Goal: Register for event/course

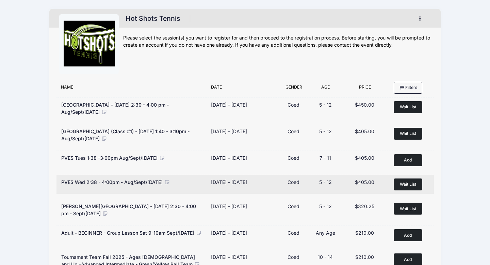
scroll to position [177, 0]
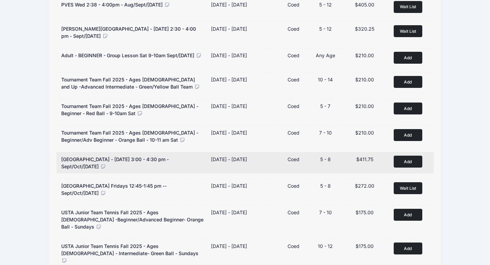
click at [406, 162] on button "Add to Cart" at bounding box center [408, 162] width 29 height 12
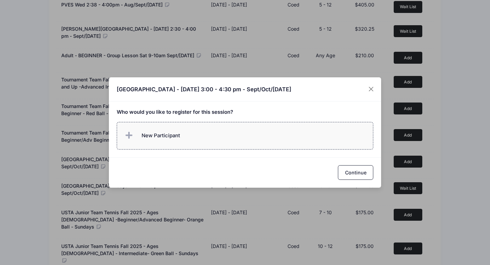
click at [305, 137] on label "New Participant" at bounding box center [245, 136] width 257 height 28
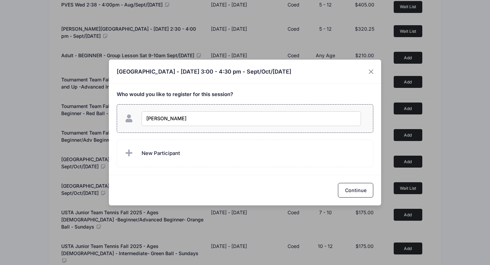
type input "[PERSON_NAME]"
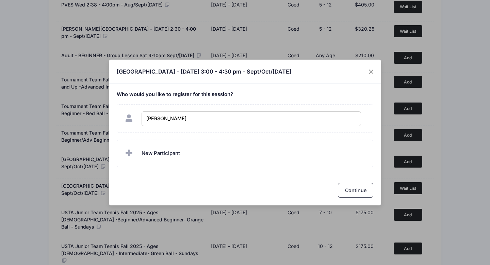
checkbox input "true"
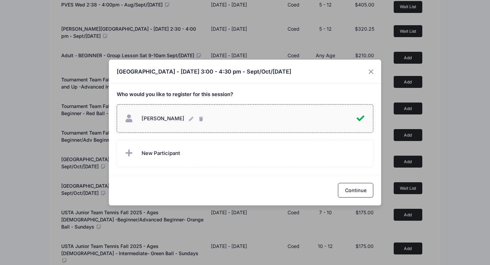
click at [361, 183] on div "Continue" at bounding box center [245, 190] width 272 height 30
click at [360, 191] on button "Continue" at bounding box center [355, 190] width 35 height 15
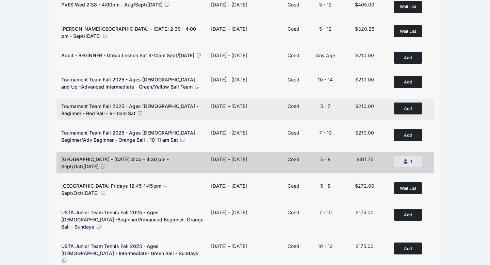
scroll to position [0, 0]
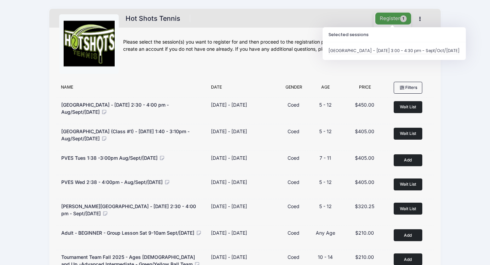
click at [392, 20] on button "Register 1" at bounding box center [394, 19] width 36 height 12
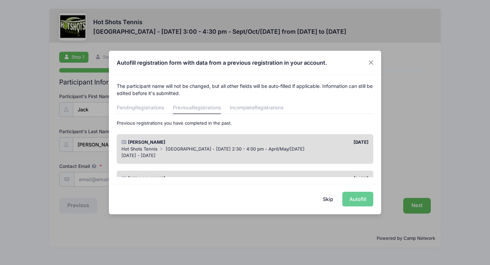
click at [327, 197] on button "Skip" at bounding box center [328, 199] width 24 height 15
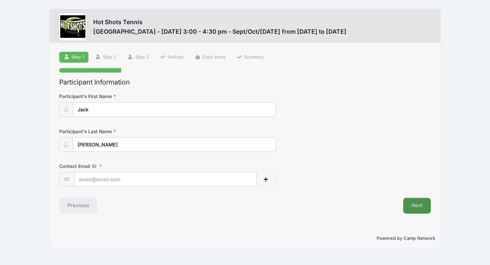
click at [427, 205] on button "Next" at bounding box center [417, 206] width 28 height 16
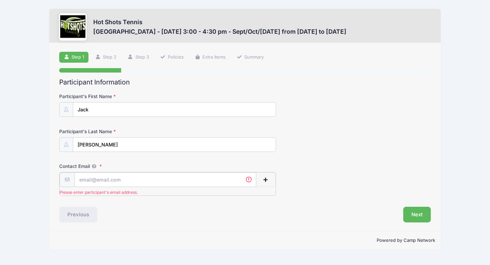
click at [114, 180] on input "Contact Email" at bounding box center [166, 179] width 182 height 15
type input "[EMAIL_ADDRESS][DOMAIN_NAME]"
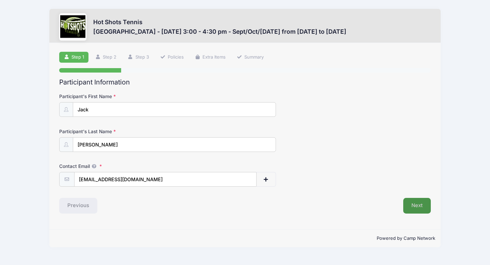
click at [414, 205] on button "Next" at bounding box center [417, 206] width 28 height 16
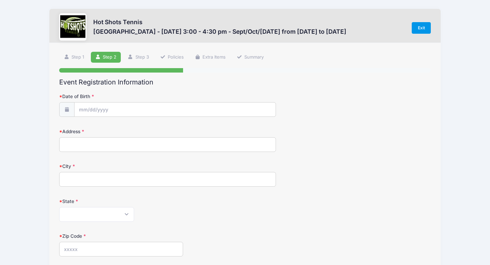
click at [423, 33] on link "Exit" at bounding box center [421, 28] width 19 height 12
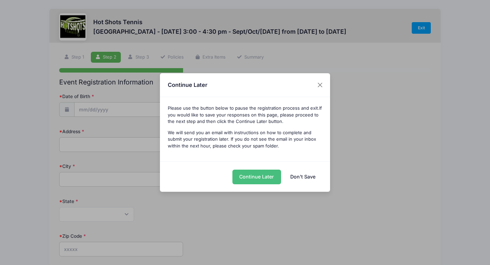
click at [250, 179] on button "Continue Later" at bounding box center [257, 177] width 49 height 15
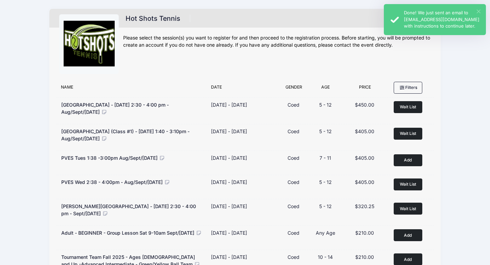
click at [478, 10] on button "×" at bounding box center [479, 12] width 4 height 4
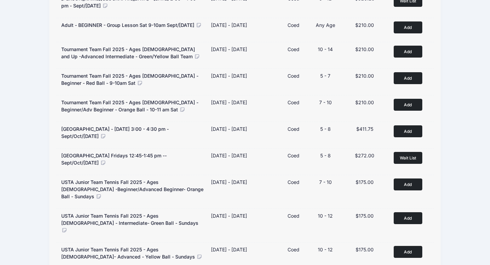
scroll to position [225, 0]
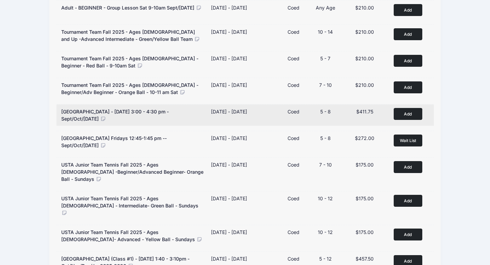
click at [406, 118] on button "Add to Cart" at bounding box center [408, 114] width 29 height 12
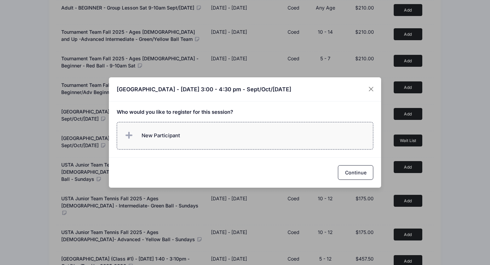
click at [200, 140] on label "New Participant" at bounding box center [245, 136] width 257 height 28
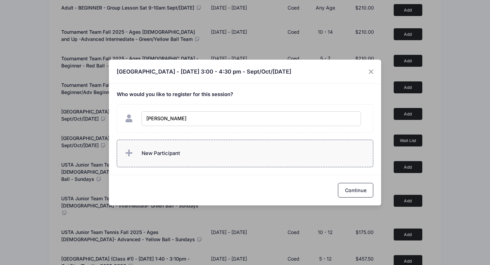
type input "[PERSON_NAME]"
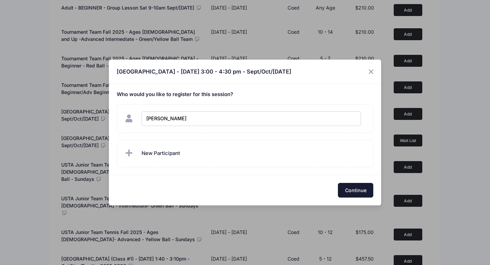
checkbox input "true"
click at [348, 189] on button "Continue" at bounding box center [355, 190] width 35 height 15
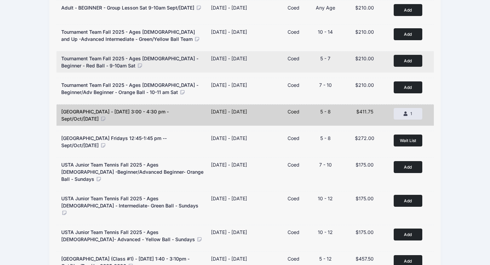
scroll to position [0, 0]
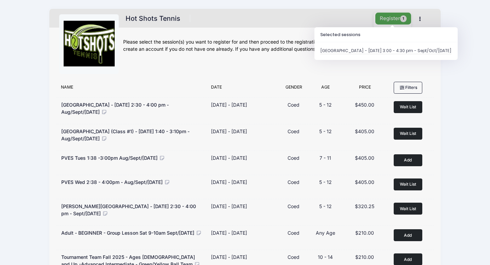
click at [395, 17] on button "Register 1" at bounding box center [394, 19] width 36 height 12
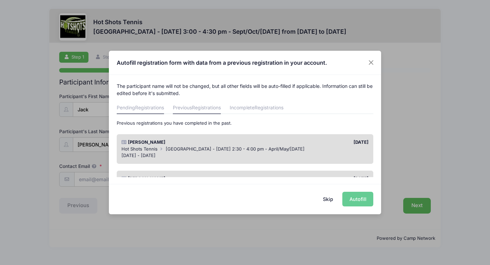
click at [141, 108] on span "Registrations" at bounding box center [149, 108] width 29 height 6
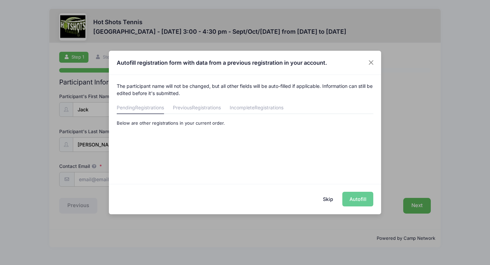
click at [278, 101] on div "The participant name will not be changed, but all other fields will be auto-fil…" at bounding box center [245, 126] width 272 height 102
click at [277, 107] on span "Registrations" at bounding box center [269, 108] width 29 height 6
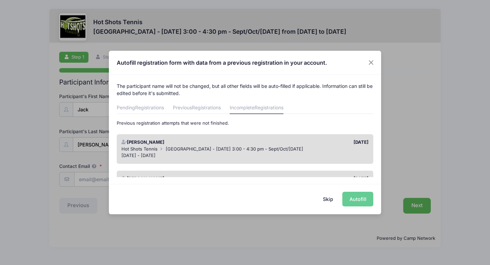
click at [239, 146] on div "Hot Shots Tennis [GEOGRAPHIC_DATA] - [DATE] 3:00 - 4:30 pm - Sept/Oct/[DATE]" at bounding box center [246, 149] width 248 height 7
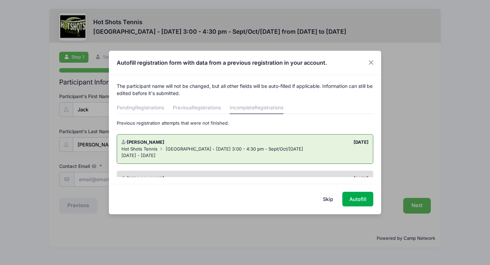
scroll to position [34, 0]
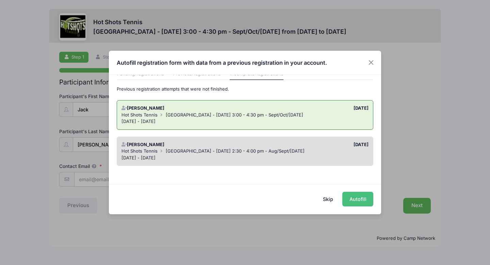
click at [354, 196] on button "Autofill" at bounding box center [358, 199] width 31 height 15
type input "[EMAIL_ADDRESS][DOMAIN_NAME]"
type input "[DATE]"
type input "[STREET_ADDRESS]"
type input "[GEOGRAPHIC_DATA]"
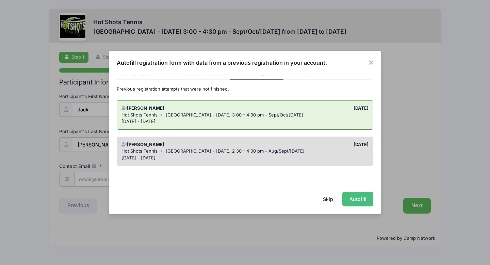
select select "CA"
type input "90045"
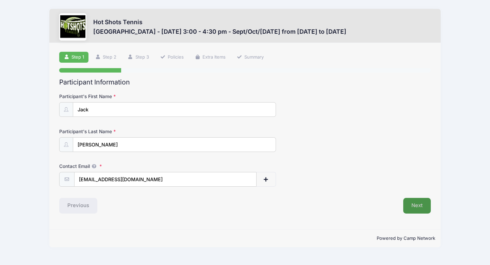
click at [426, 207] on button "Next" at bounding box center [417, 206] width 28 height 16
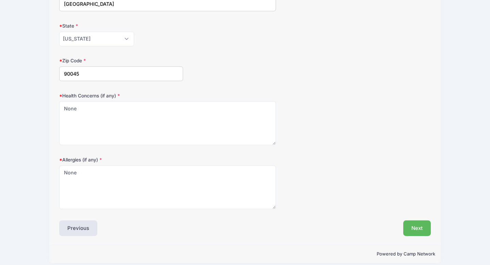
scroll to position [182, 0]
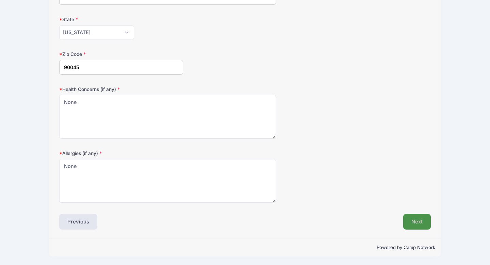
click at [418, 219] on button "Next" at bounding box center [417, 222] width 28 height 16
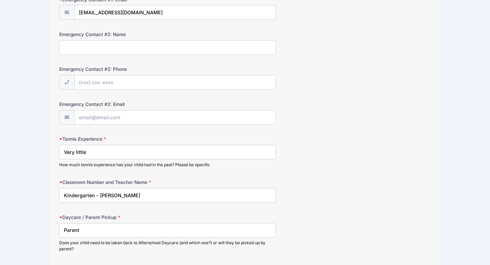
scroll to position [364, 0]
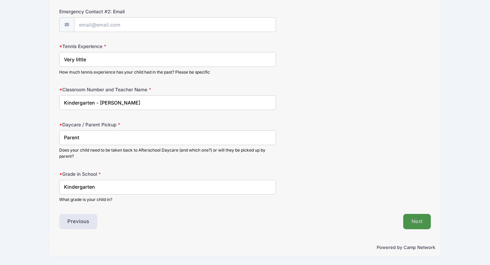
click at [422, 218] on button "Next" at bounding box center [417, 222] width 28 height 16
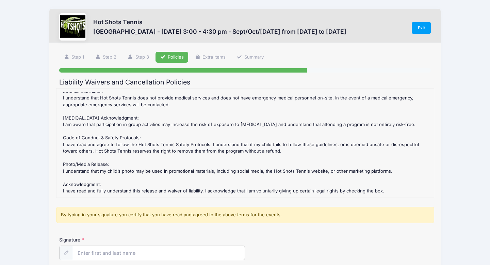
scroll to position [66, 0]
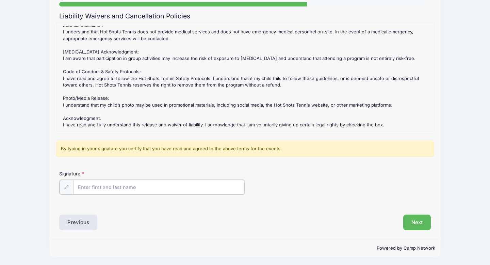
click at [139, 186] on input "Signature" at bounding box center [159, 187] width 172 height 15
type input "[PERSON_NAME]"
click at [415, 224] on button "Next" at bounding box center [417, 222] width 28 height 16
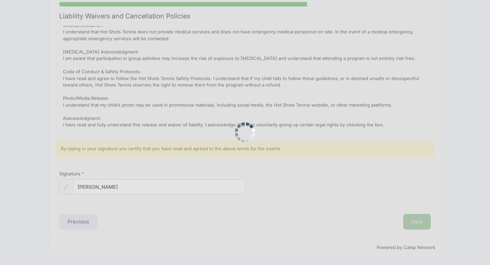
scroll to position [0, 0]
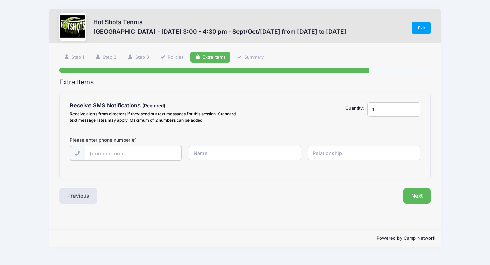
click at [129, 157] on input "text" at bounding box center [133, 153] width 97 height 15
type input "[PHONE_NUMBER]"
type input "[PERSON_NAME]"
type input "Mother"
click at [415, 195] on button "Next" at bounding box center [417, 195] width 28 height 16
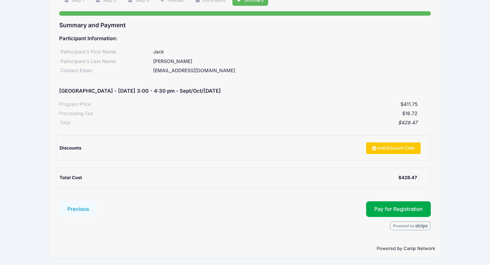
scroll to position [58, 0]
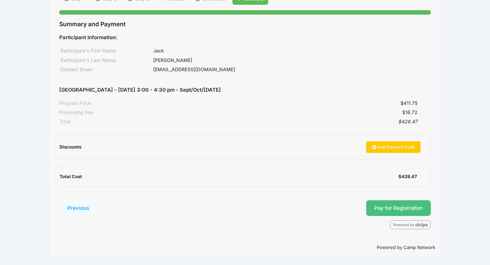
click at [388, 206] on span "Pay for Registration" at bounding box center [399, 208] width 48 height 6
